Goal: Transaction & Acquisition: Purchase product/service

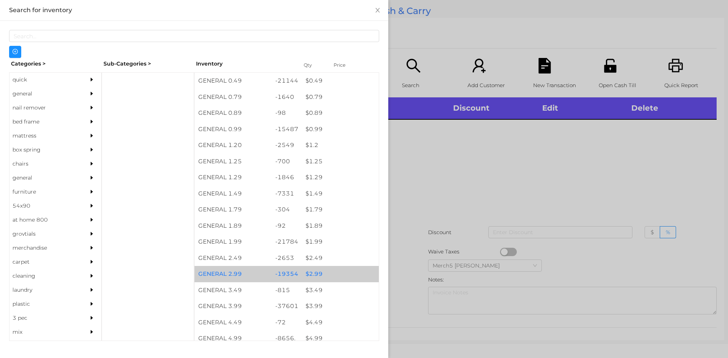
click at [316, 275] on div "$ 2.99" at bounding box center [340, 274] width 77 height 16
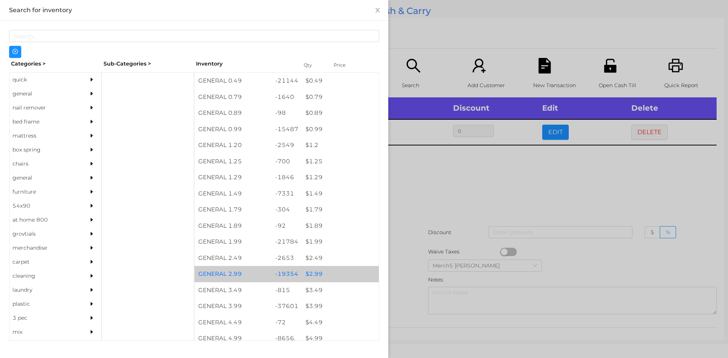
click at [317, 275] on div "$ 2.99" at bounding box center [340, 274] width 77 height 16
click at [431, 178] on div at bounding box center [364, 179] width 728 height 358
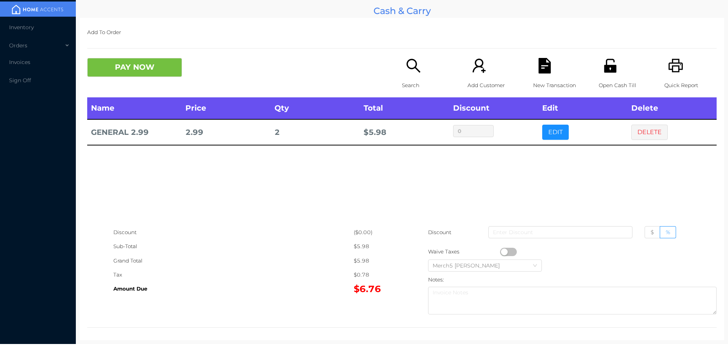
click at [410, 69] on icon "icon: search" at bounding box center [414, 66] width 16 height 16
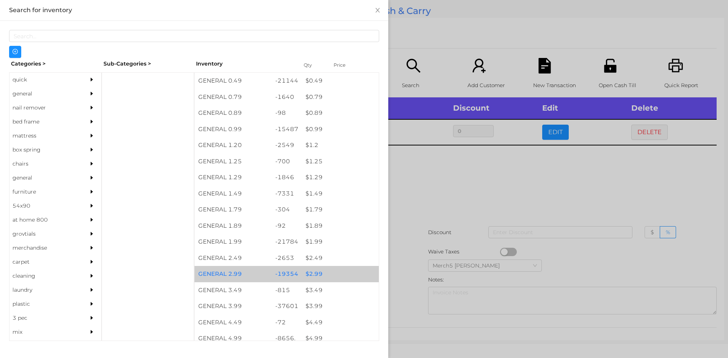
click at [318, 276] on div "$ 2.99" at bounding box center [340, 274] width 77 height 16
click at [319, 276] on div "$ 2.99" at bounding box center [340, 274] width 77 height 16
click at [315, 275] on div "$ 2.99" at bounding box center [340, 274] width 77 height 16
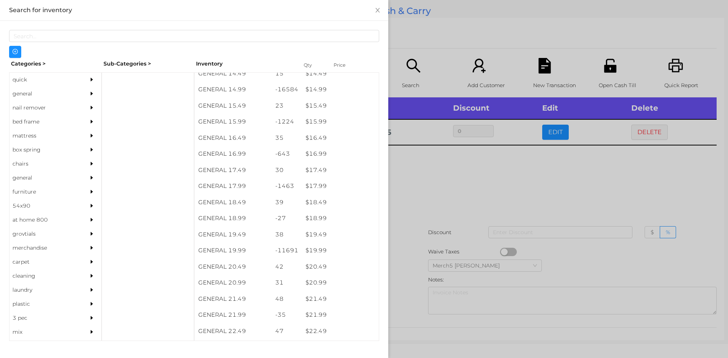
scroll to position [648, 0]
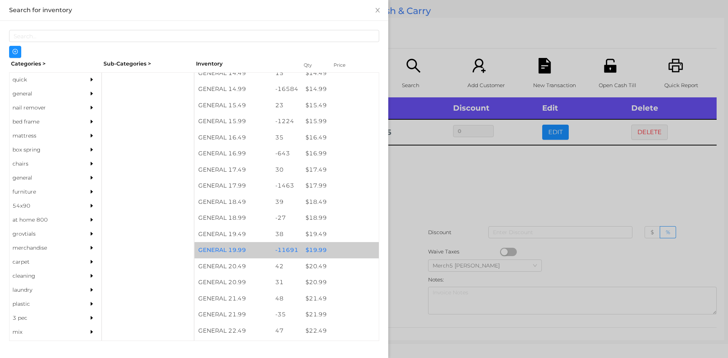
click at [315, 255] on div "$ 19.99" at bounding box center [340, 250] width 77 height 16
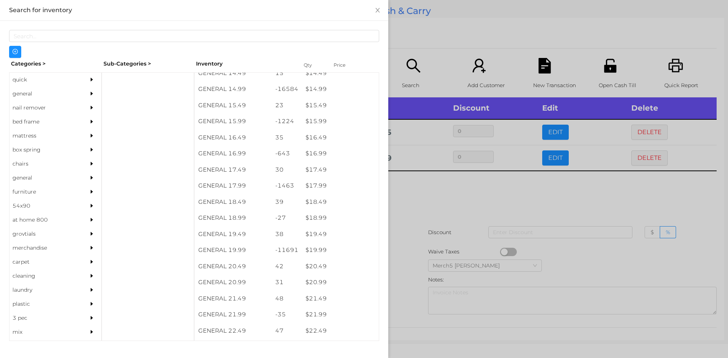
click at [427, 198] on div at bounding box center [364, 179] width 728 height 358
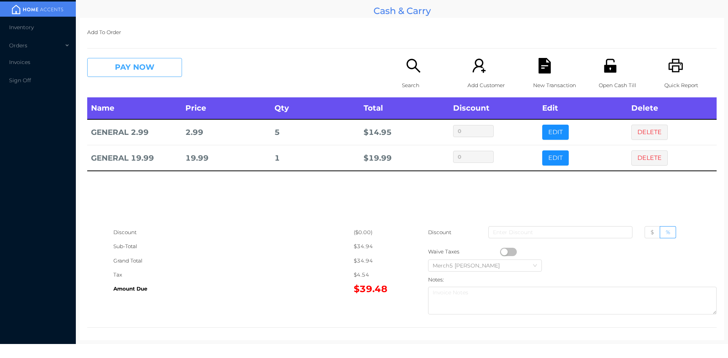
click at [156, 72] on button "PAY NOW" at bounding box center [134, 67] width 95 height 19
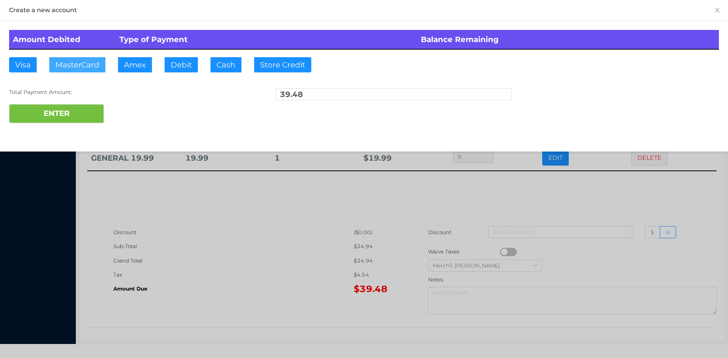
click at [94, 66] on button "MasterCard" at bounding box center [77, 64] width 56 height 15
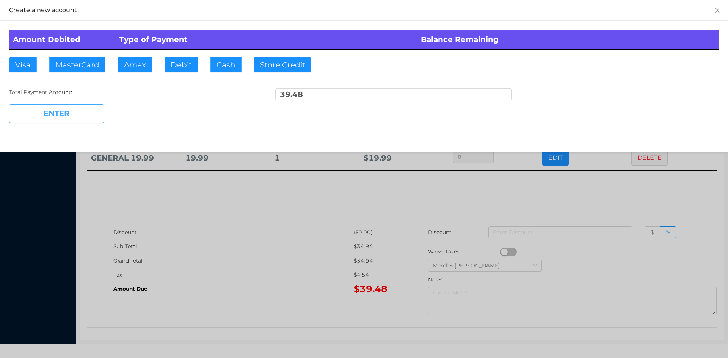
click at [74, 114] on button "ENTER" at bounding box center [56, 113] width 95 height 19
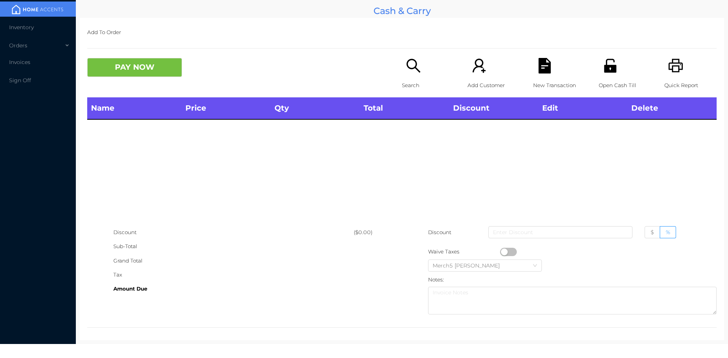
click at [665, 75] on div "Quick Report" at bounding box center [690, 77] width 52 height 39
